Goal: Contribute content: Contribute content

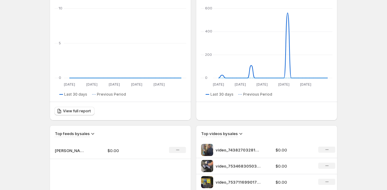
scroll to position [91, 0]
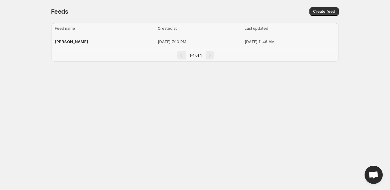
click at [262, 38] on td "[DATE] 11:46 AM" at bounding box center [291, 41] width 96 height 15
click at [249, 42] on p "[DATE] 11:46 AM" at bounding box center [290, 41] width 91 height 6
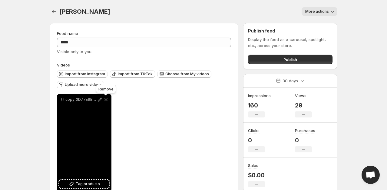
click at [107, 99] on icon at bounding box center [106, 99] width 3 height 3
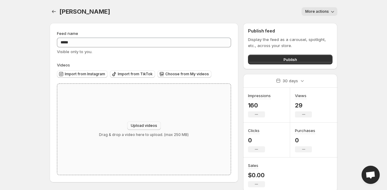
click at [157, 127] on button "Upload videos" at bounding box center [144, 125] width 34 height 8
type input "**********"
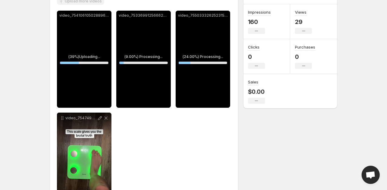
scroll to position [57, 0]
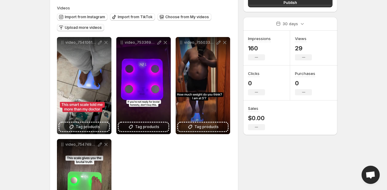
click at [85, 26] on span "Upload more videos" at bounding box center [83, 27] width 37 height 5
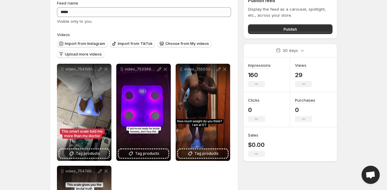
scroll to position [0, 0]
